Goal: Task Accomplishment & Management: Complete application form

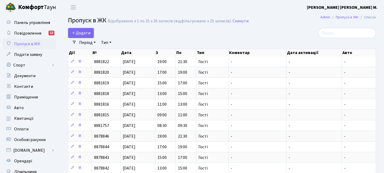
select select "25"
click at [80, 32] on span "Додати" at bounding box center [81, 33] width 19 height 6
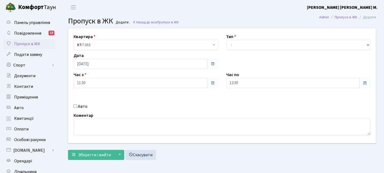
click at [85, 106] on label "Авто" at bounding box center [83, 107] width 10 height 6
click at [77, 106] on input "Авто" at bounding box center [75, 106] width 3 height 3
checkbox input "true"
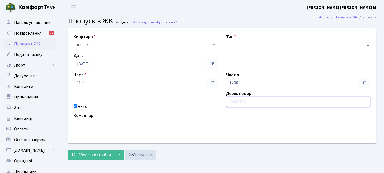
paste input "КА2900КХ"
type input "КА2900КХ"
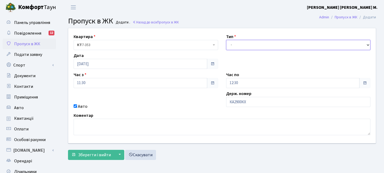
click at [245, 43] on select "- Доставка Таксі Гості Сервіс" at bounding box center [298, 45] width 145 height 10
select select "3"
click at [226, 40] on select "- Доставка Таксі Гості Сервіс" at bounding box center [298, 45] width 145 height 10
click at [82, 85] on input "11:30" at bounding box center [141, 83] width 134 height 10
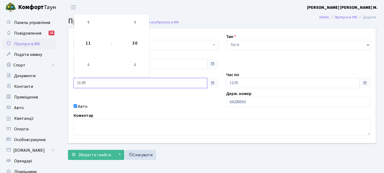
drag, startPoint x: 88, startPoint y: 85, endPoint x: 60, endPoint y: 83, distance: 27.3
click at [60, 83] on div "Квартира <b>КТ</b>&nbsp;&nbsp;&nbsp;&nbsp;7-353 <b>КТ</b>&nbsp;&nbsp;&nbsp;&nbs…" at bounding box center [222, 95] width 324 height 135
type input "14:00"
click at [102, 96] on div "Квартира <b>КТ</b>&nbsp;&nbsp;&nbsp;&nbsp;7-353 <b>КТ</b>&nbsp;&nbsp;&nbsp;&nbs…" at bounding box center [222, 85] width 316 height 115
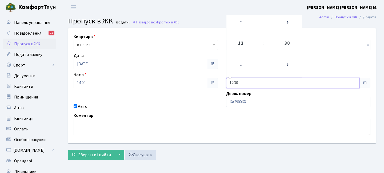
drag, startPoint x: 239, startPoint y: 86, endPoint x: 207, endPoint y: 84, distance: 32.1
click at [207, 84] on div "Квартира <b>КТ</b>&nbsp;&nbsp;&nbsp;&nbsp;7-353 <b>КТ</b>&nbsp;&nbsp;&nbsp;&nbs…" at bounding box center [222, 85] width 316 height 115
type input "15:00"
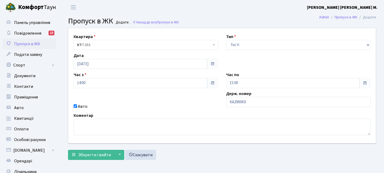
click at [191, 102] on div "Квартира <b>КТ</b>&nbsp;&nbsp;&nbsp;&nbsp;7-353 <b>КТ</b>&nbsp;&nbsp;&nbsp;&nbs…" at bounding box center [222, 85] width 316 height 115
click at [91, 152] on span "Зберегти і вийти" at bounding box center [94, 155] width 33 height 6
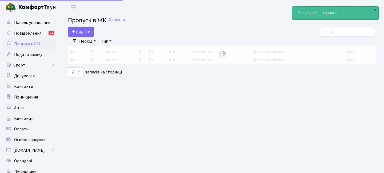
select select "25"
